Goal: Information Seeking & Learning: Check status

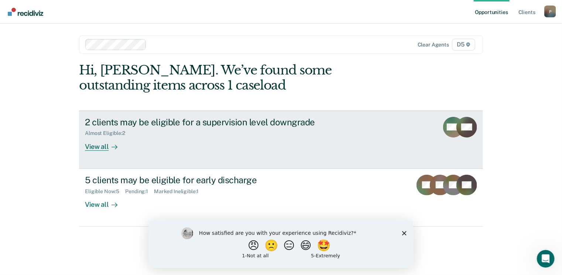
click at [104, 150] on div "View all" at bounding box center [105, 144] width 41 height 14
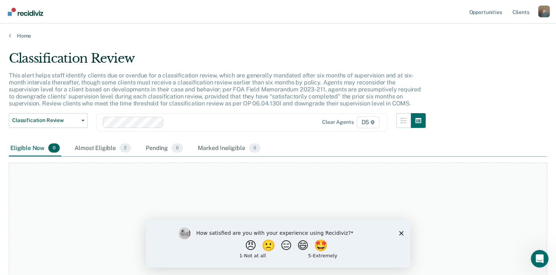
scroll to position [50, 0]
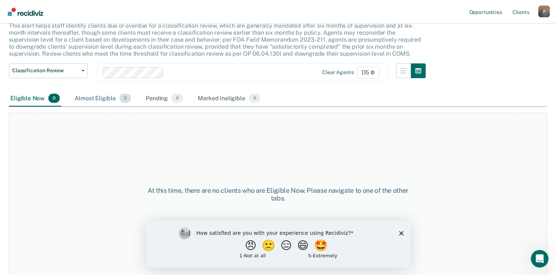
click at [103, 103] on div "Almost Eligible 2" at bounding box center [102, 99] width 59 height 16
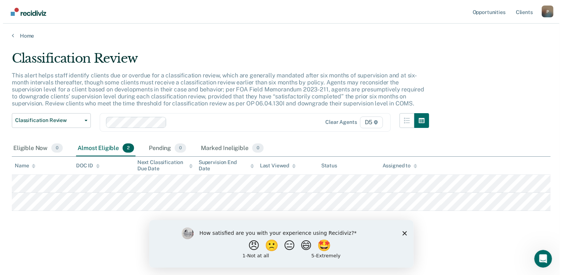
scroll to position [0, 0]
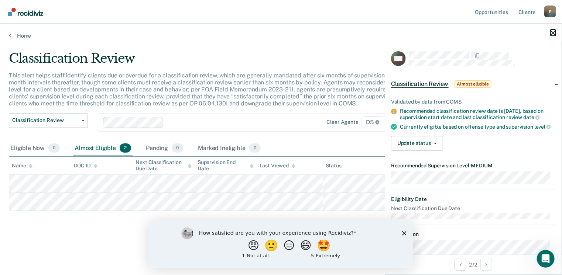
click at [551, 34] on icon "button" at bounding box center [553, 32] width 5 height 5
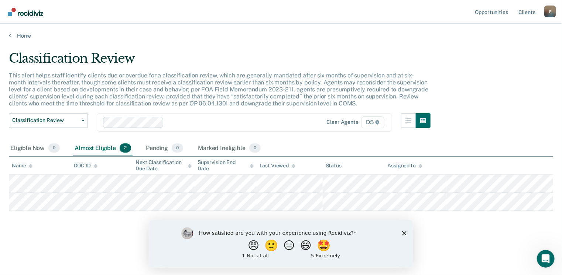
click at [404, 234] on polygon "Close survey" at bounding box center [404, 233] width 4 height 4
